Goal: Task Accomplishment & Management: Use online tool/utility

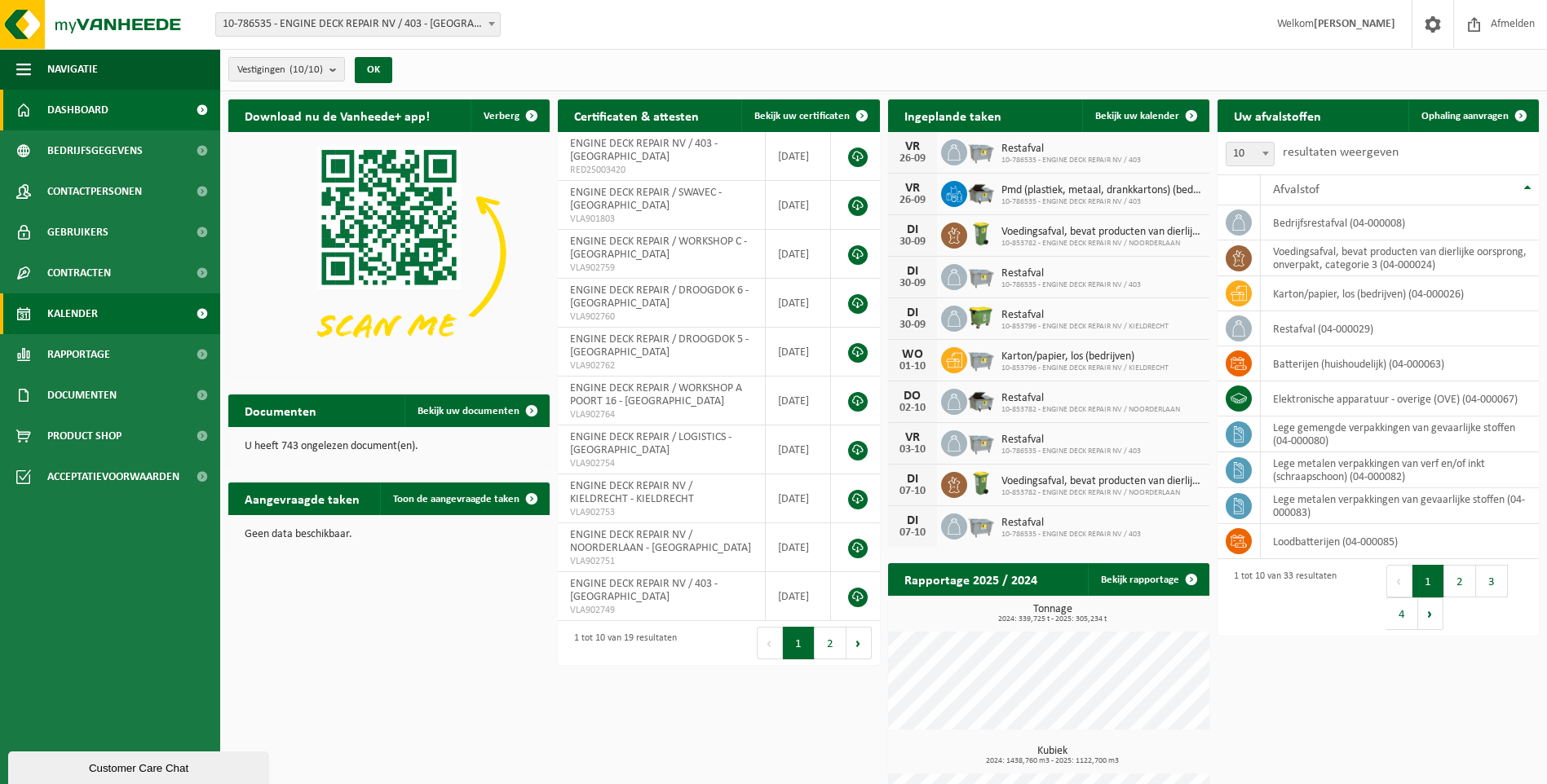
click at [77, 303] on span "Kalender" at bounding box center [72, 313] width 51 height 40
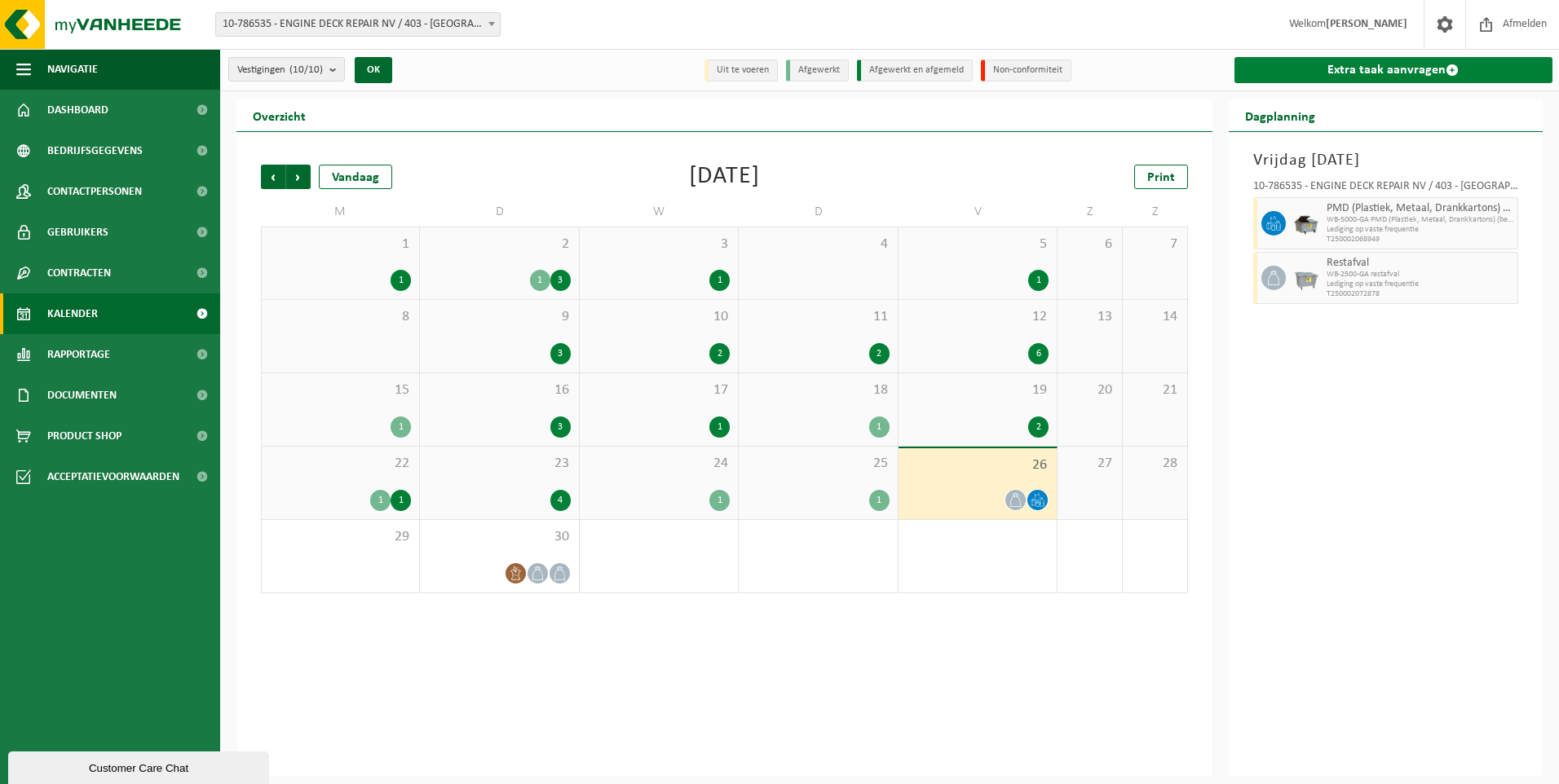
click at [1357, 72] on link "Extra taak aanvragen" at bounding box center [1394, 70] width 319 height 26
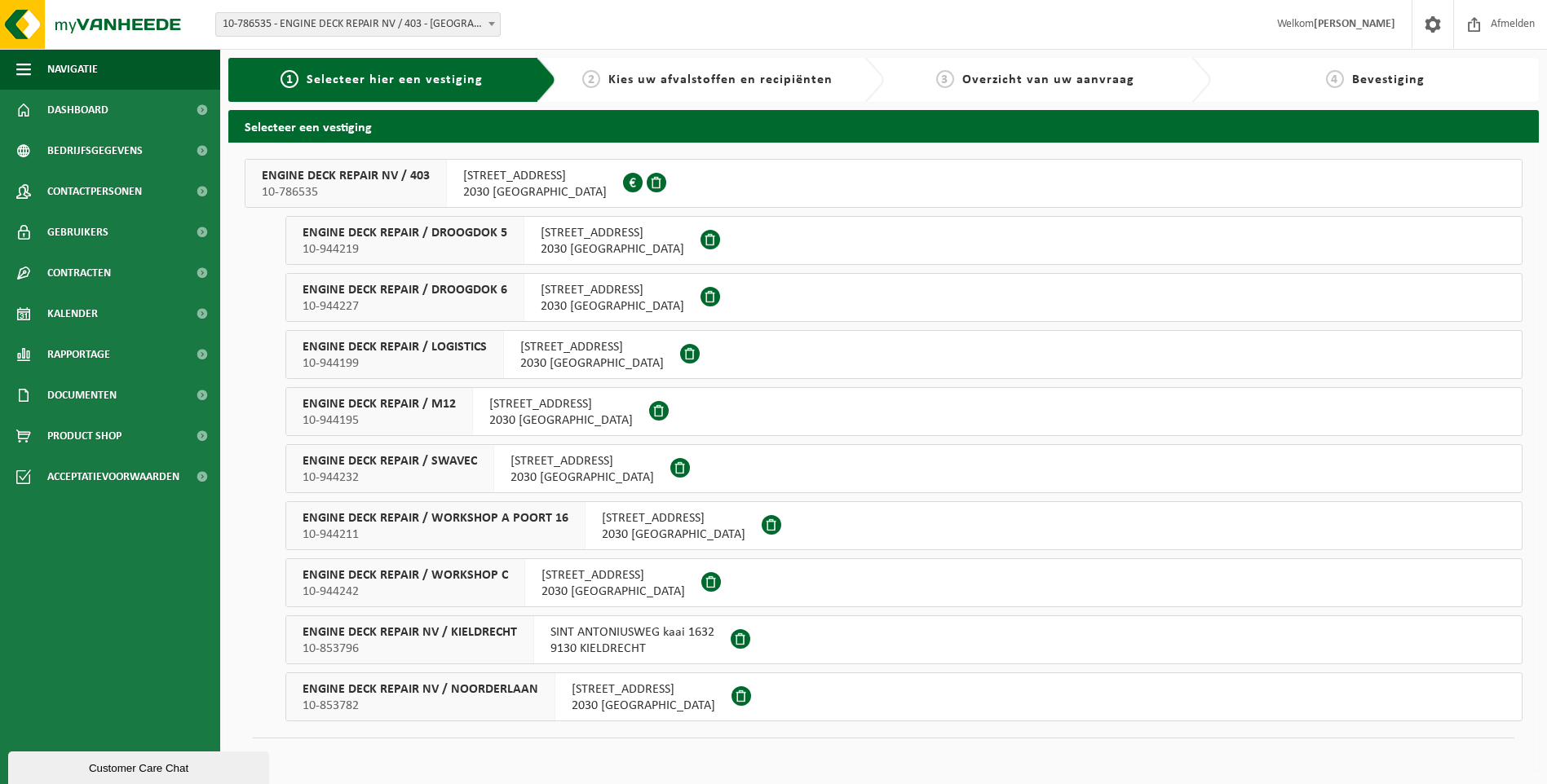
click at [547, 587] on span "2030 [GEOGRAPHIC_DATA]" at bounding box center [613, 591] width 144 height 16
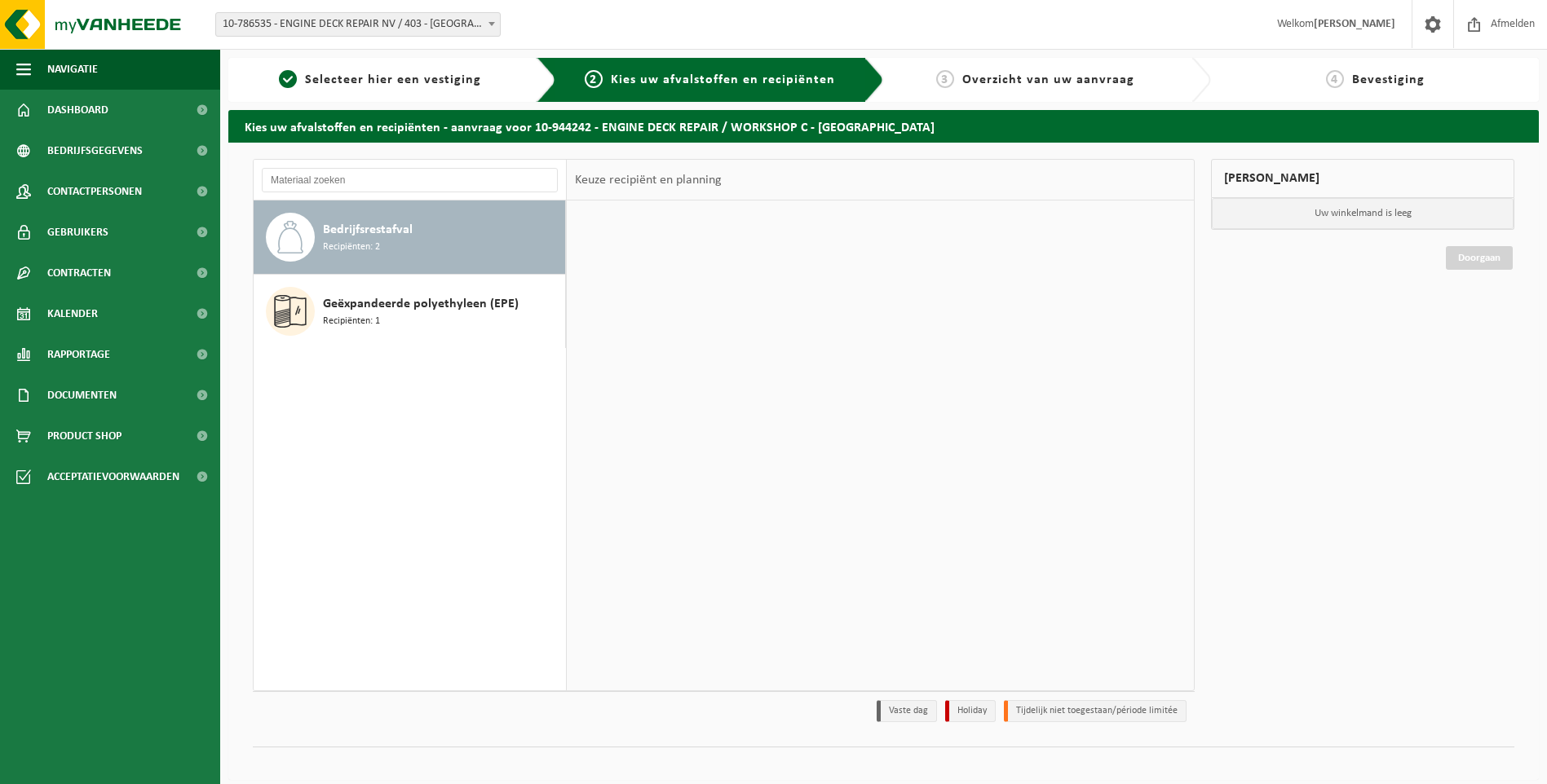
click at [548, 587] on div "Bedrijfsrestafval Recipiënten: 2 Geëxpandeerde polyethyleen (EPE) Recipiënten: 1" at bounding box center [410, 445] width 313 height 490
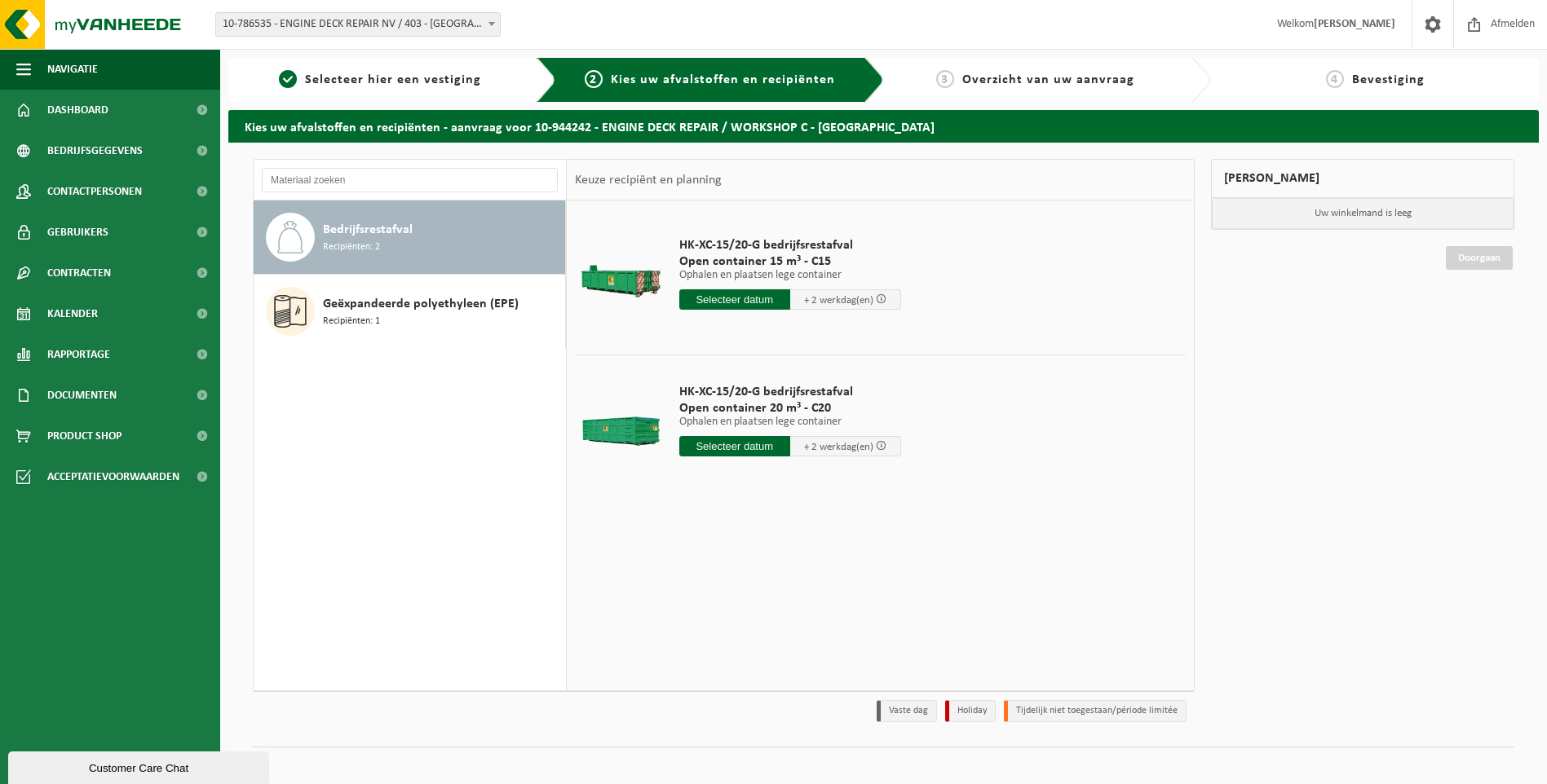
click at [738, 439] on input "text" at bounding box center [734, 446] width 111 height 21
click at [459, 507] on div "Bedrijfsrestafval Recipiënten: 2 Geëxpandeerde polyethyleen (EPE) Recipiënten: 1" at bounding box center [410, 445] width 313 height 490
click at [95, 311] on span "Kalender" at bounding box center [72, 313] width 51 height 40
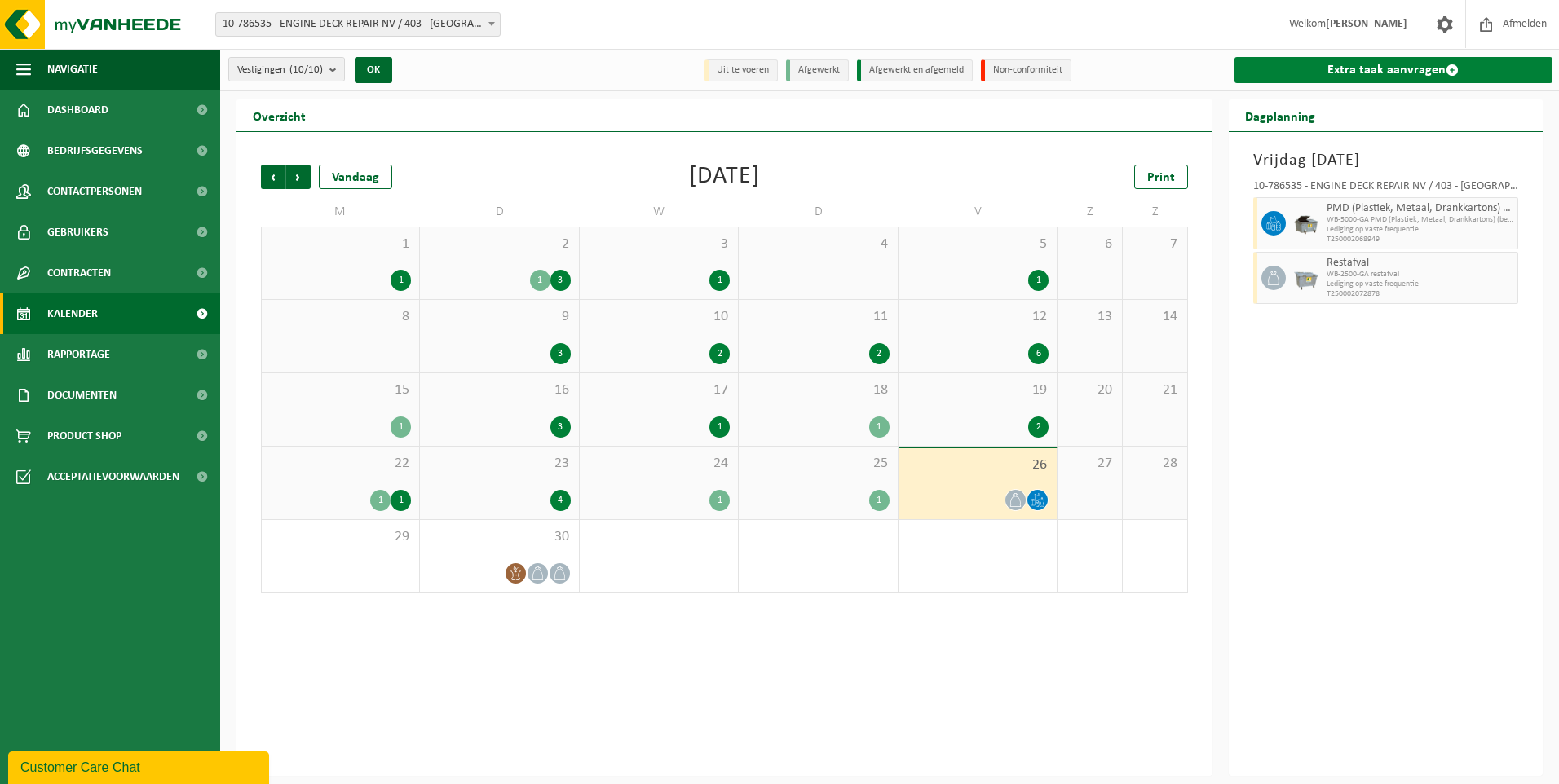
click at [1384, 74] on link "Extra taak aanvragen" at bounding box center [1394, 70] width 319 height 26
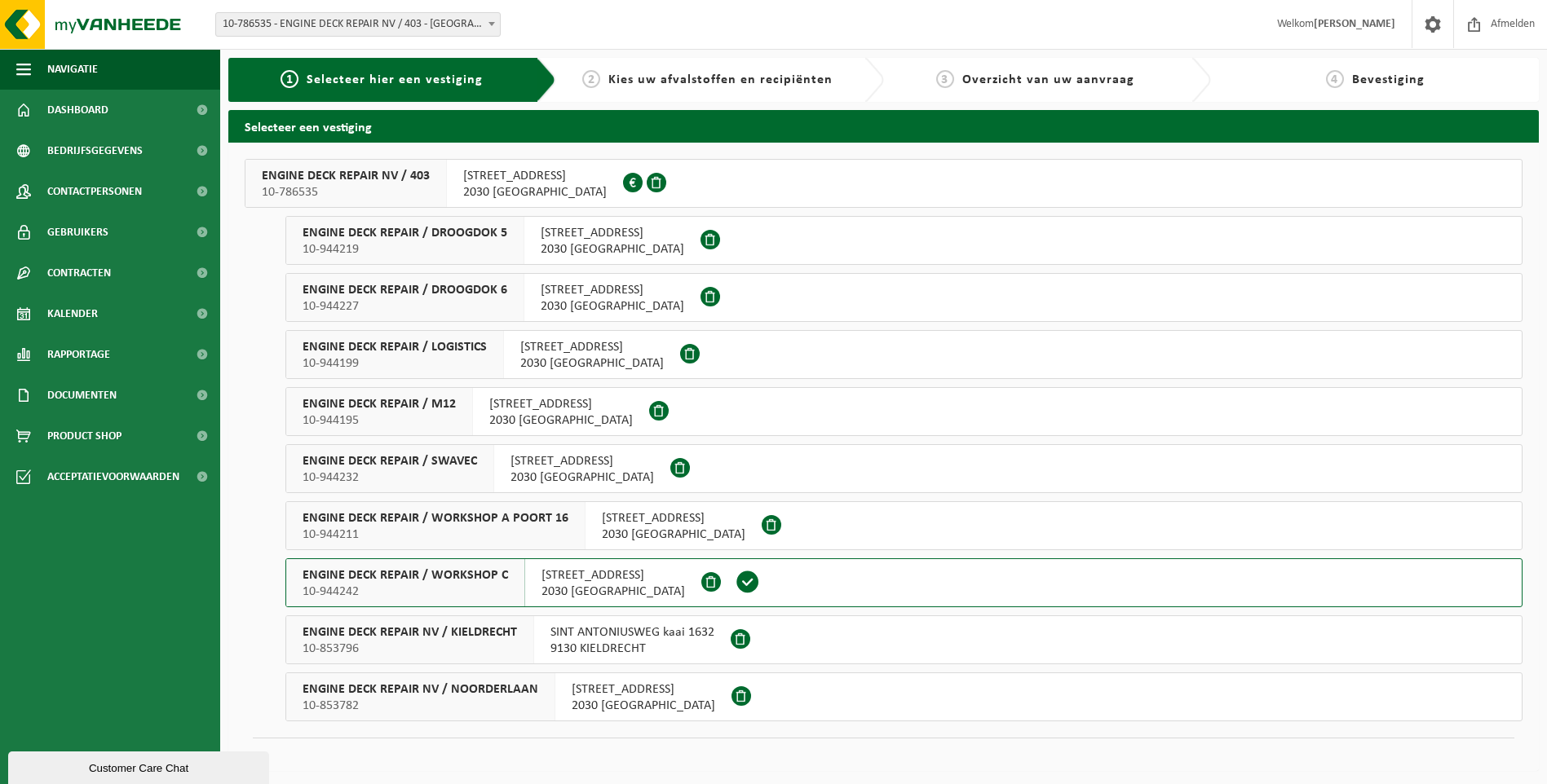
click at [521, 525] on span "ENGINE DECK REPAIR / WORKSHOP A POORT 16" at bounding box center [435, 518] width 266 height 16
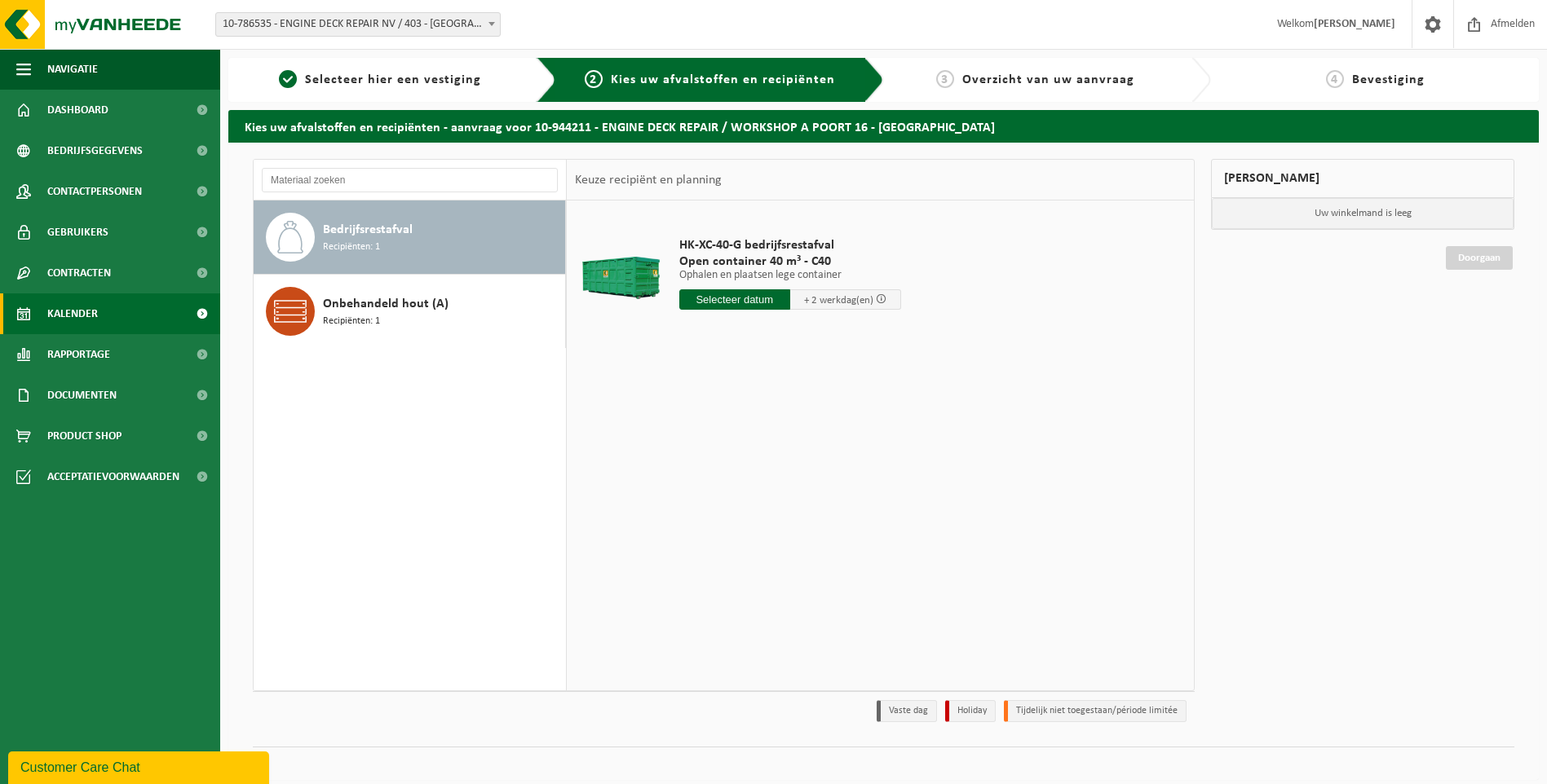
drag, startPoint x: 91, startPoint y: 325, endPoint x: 107, endPoint y: 321, distance: 16.5
click at [92, 325] on span "Kalender" at bounding box center [72, 313] width 51 height 40
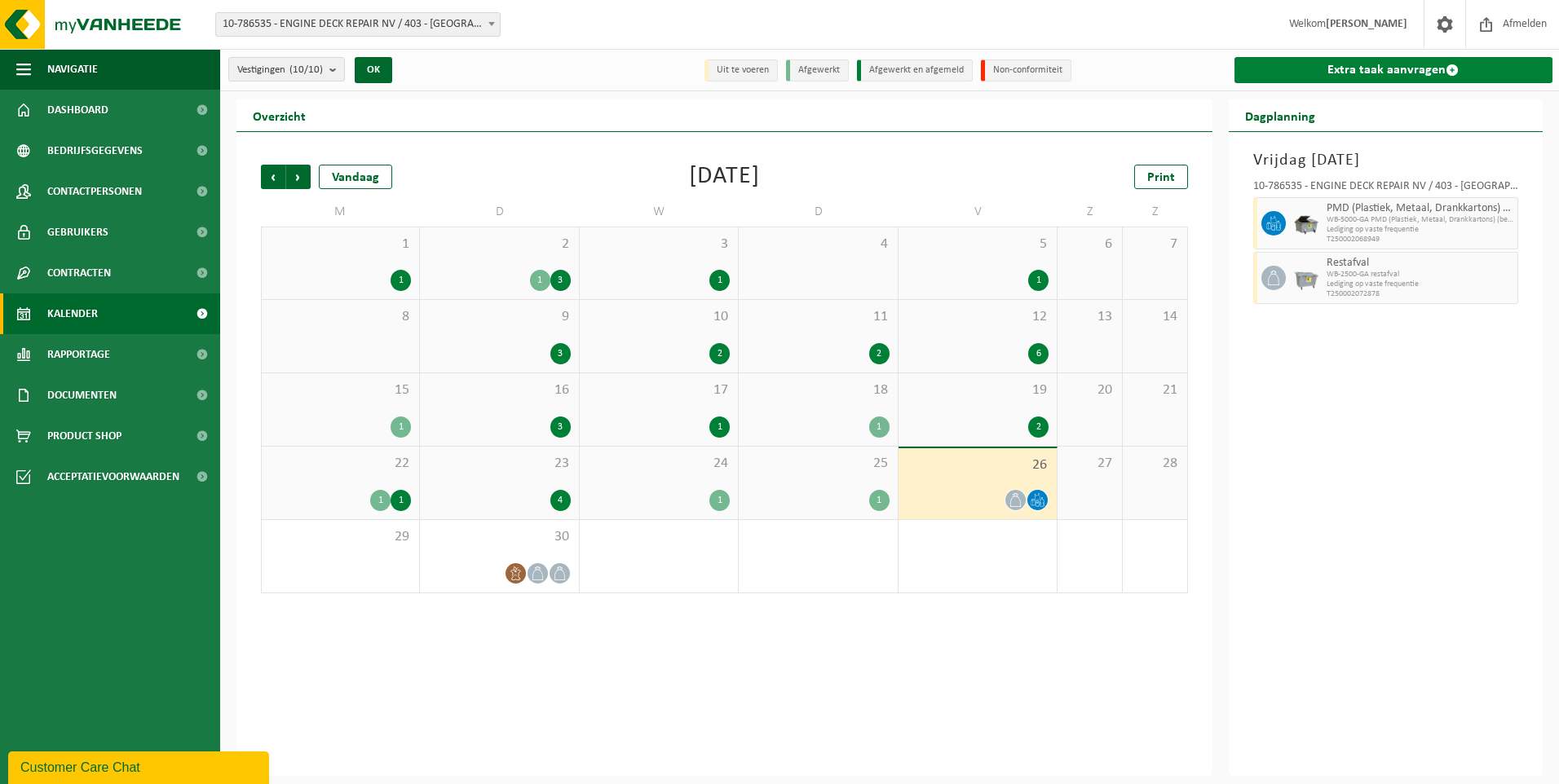
click at [1335, 70] on link "Extra taak aanvragen" at bounding box center [1394, 70] width 319 height 26
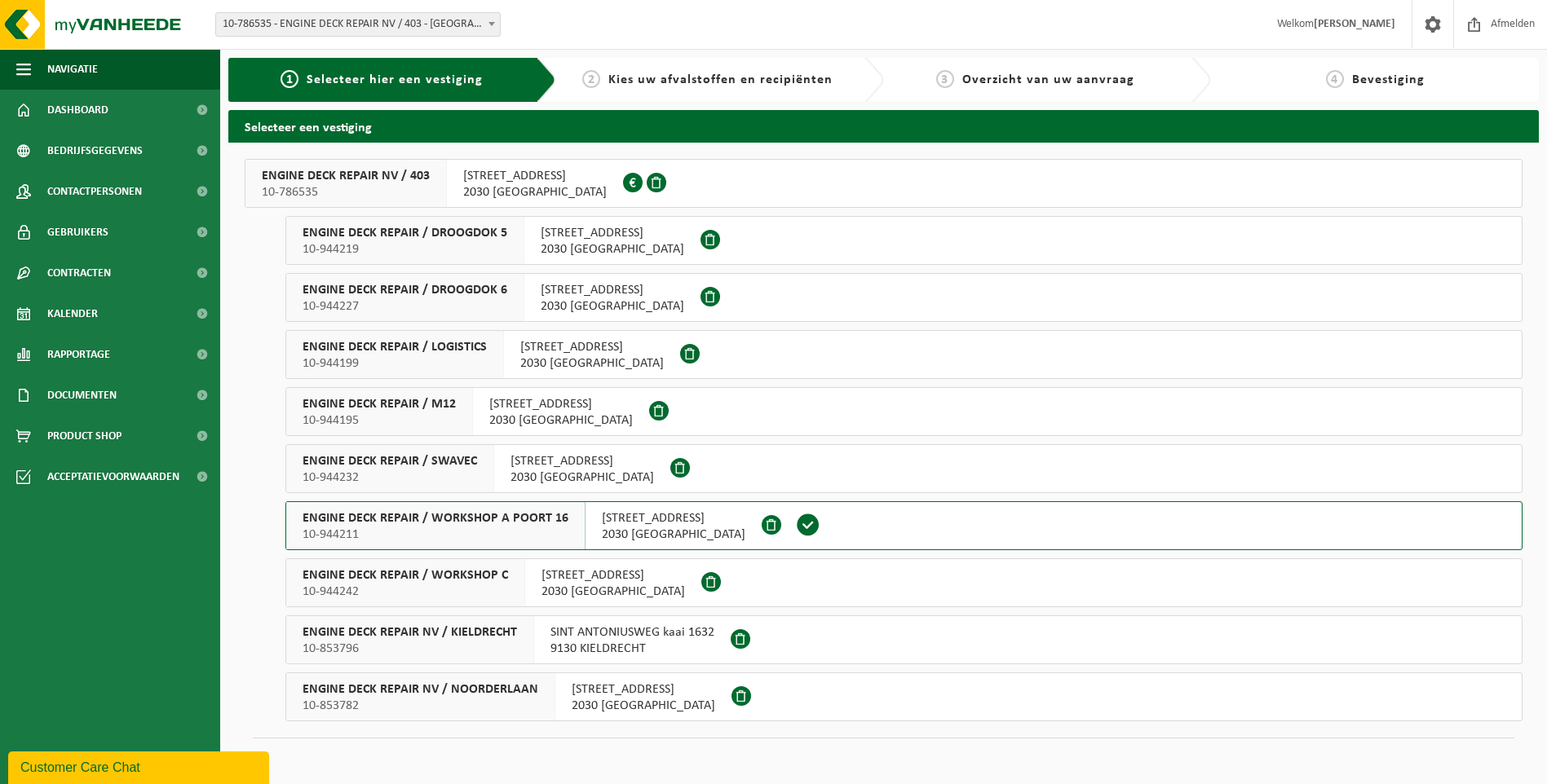
click at [508, 567] on div "ENGINE DECK REPAIR / WORKSHOP C 10-944242" at bounding box center [406, 582] width 239 height 47
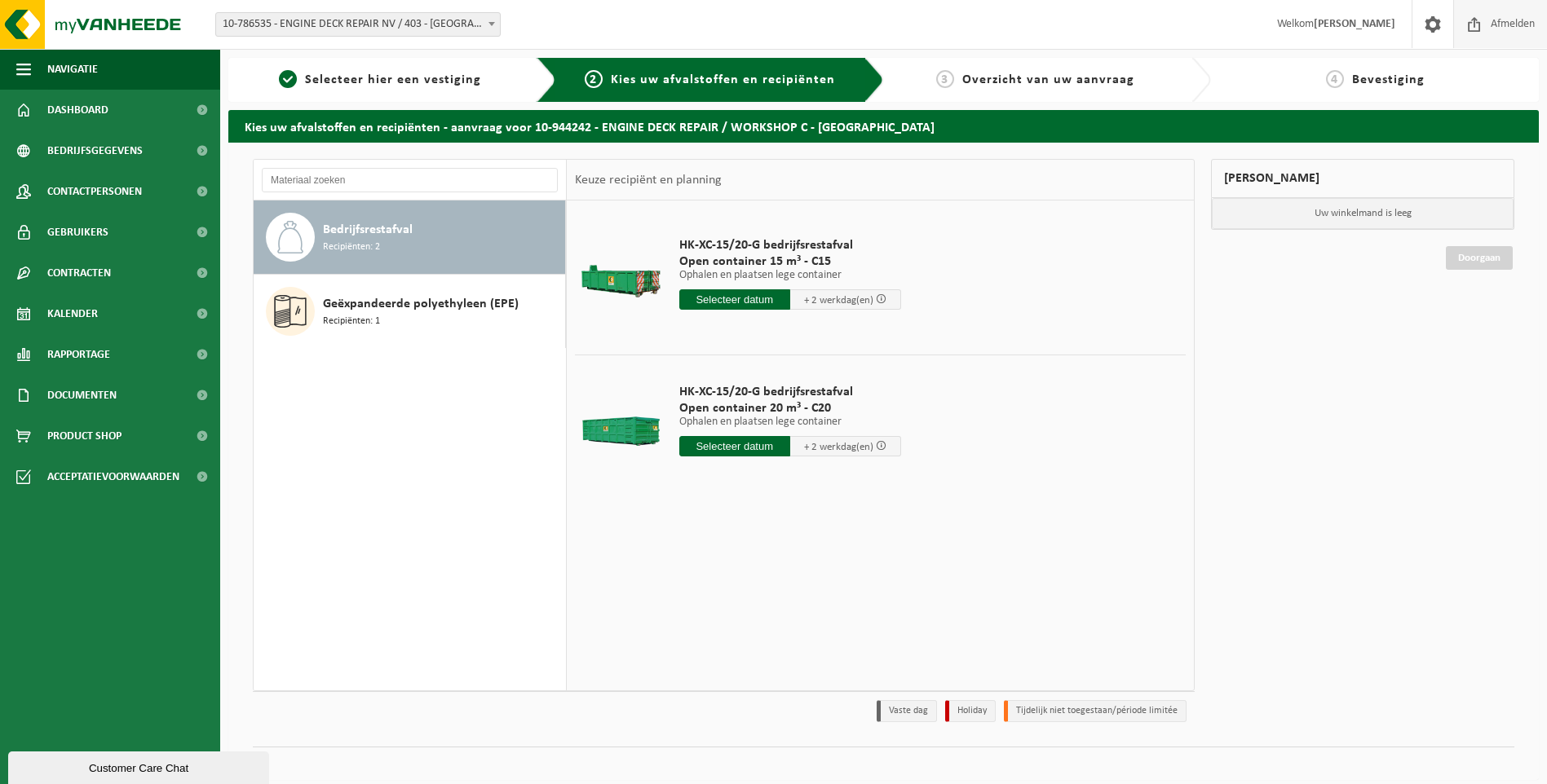
drag, startPoint x: 1474, startPoint y: 21, endPoint x: 1481, endPoint y: 13, distance: 10.6
click at [1474, 21] on span at bounding box center [1474, 24] width 24 height 48
